Goal: Task Accomplishment & Management: Complete application form

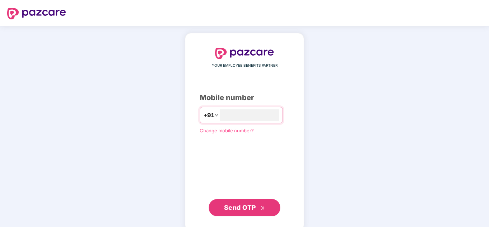
type input "**********"
click at [263, 212] on span "Send OTP" at bounding box center [244, 208] width 41 height 10
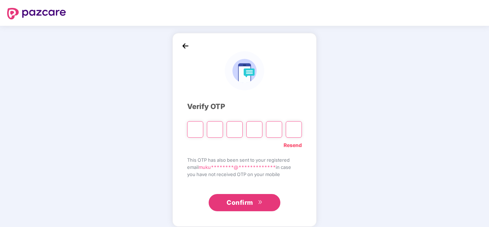
type input "*"
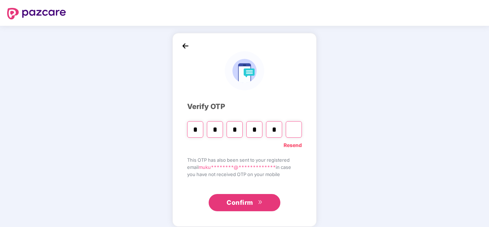
type input "*"
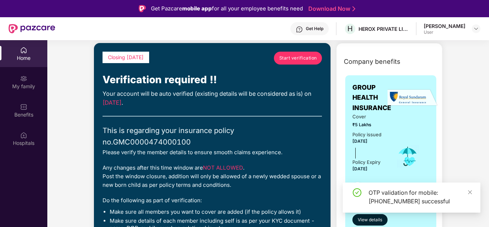
scroll to position [30, 0]
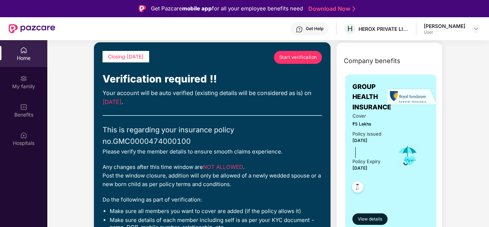
click at [310, 55] on span "Start verification" at bounding box center [298, 57] width 38 height 7
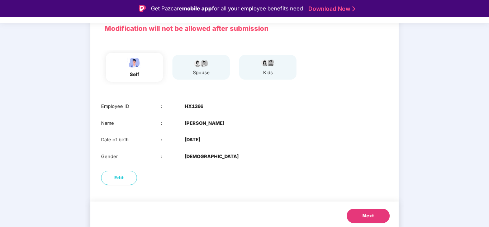
scroll to position [57, 0]
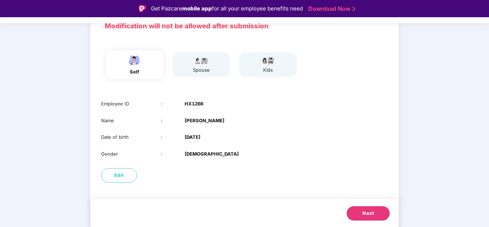
click at [383, 209] on button "Next" at bounding box center [368, 213] width 43 height 14
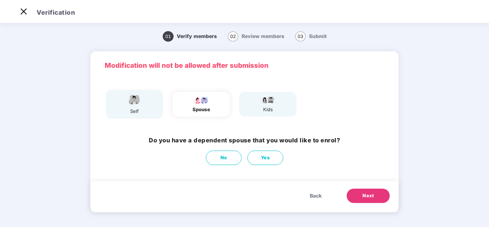
scroll to position [0, 0]
click at [227, 160] on span "No" at bounding box center [223, 157] width 7 height 7
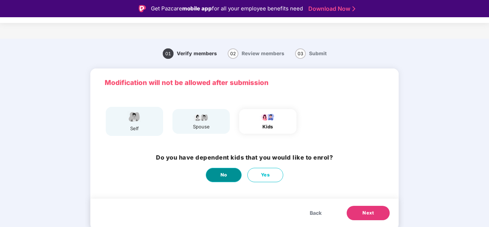
click at [236, 174] on button "No" at bounding box center [224, 175] width 36 height 14
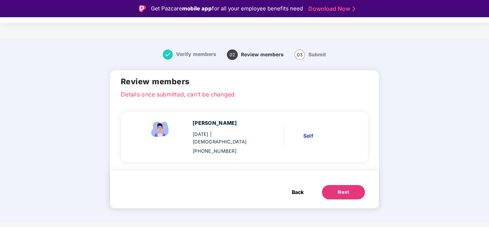
click at [339, 189] on div "Next" at bounding box center [343, 192] width 11 height 7
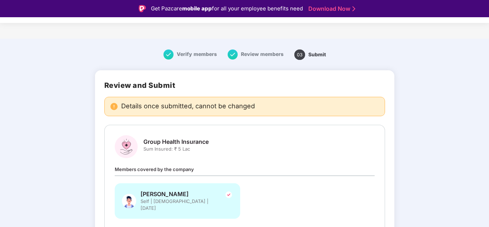
scroll to position [43, 0]
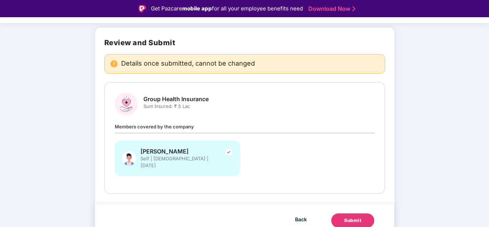
click at [356, 217] on div "Submit" at bounding box center [352, 220] width 17 height 7
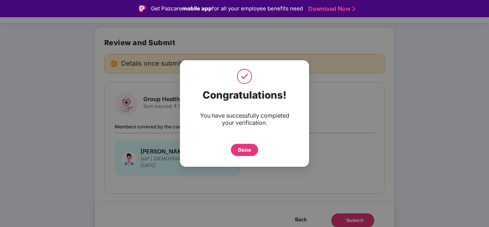
click at [245, 153] on div "Done" at bounding box center [244, 150] width 27 height 12
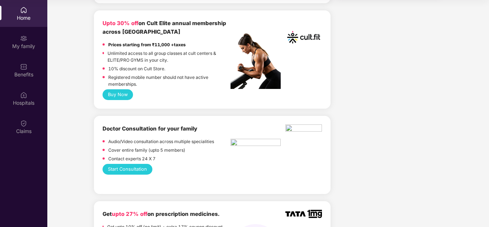
scroll to position [298, 0]
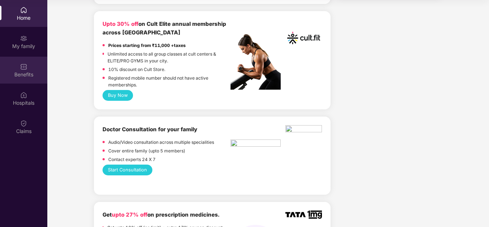
click at [10, 65] on div "Benefits" at bounding box center [23, 70] width 47 height 27
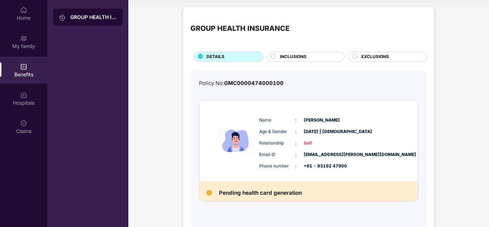
scroll to position [19, 0]
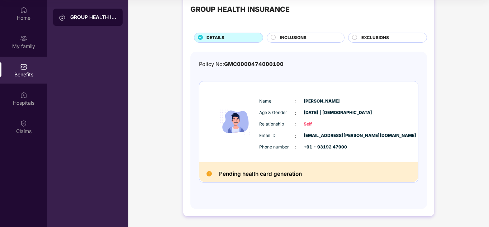
click at [289, 35] on span "INCLUSIONS" at bounding box center [293, 37] width 27 height 7
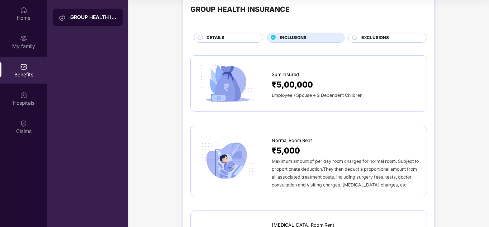
click at [353, 35] on circle at bounding box center [354, 37] width 5 height 5
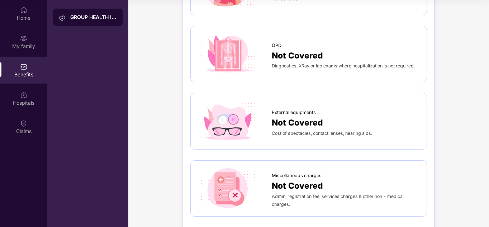
scroll to position [118, 0]
